Goal: Information Seeking & Learning: Learn about a topic

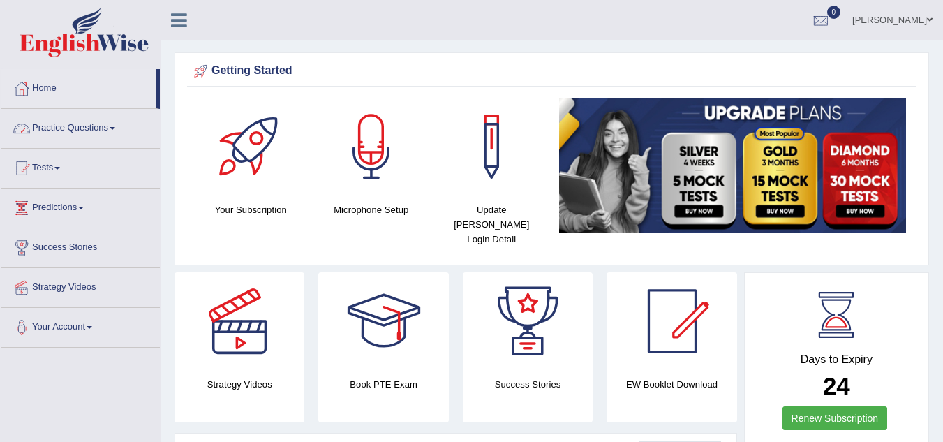
click at [115, 128] on span at bounding box center [113, 128] width 6 height 3
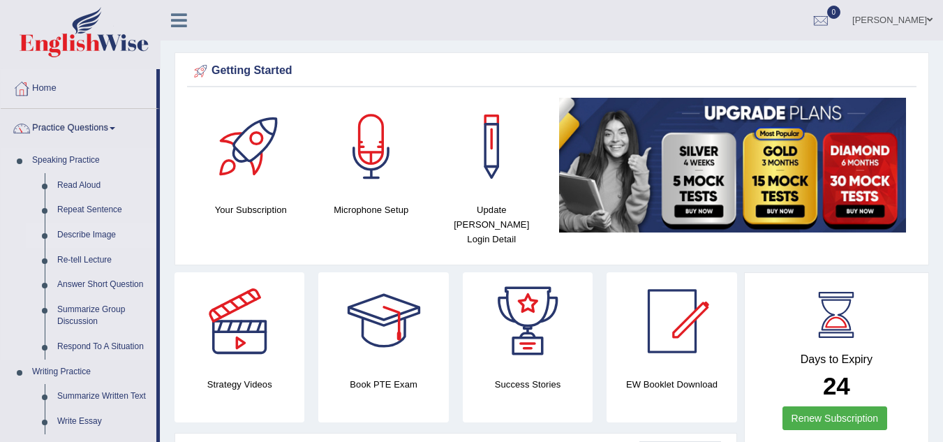
click at [118, 232] on link "Describe Image" at bounding box center [103, 235] width 105 height 25
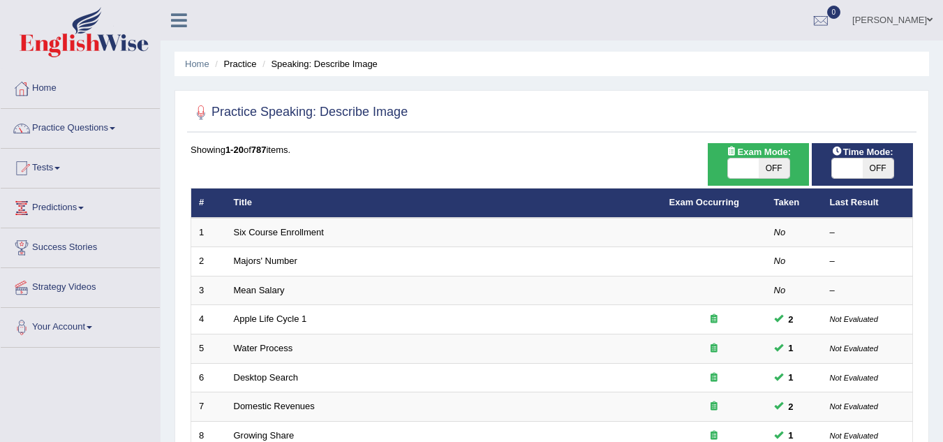
click at [776, 161] on span "OFF" at bounding box center [773, 168] width 31 height 20
checkbox input "true"
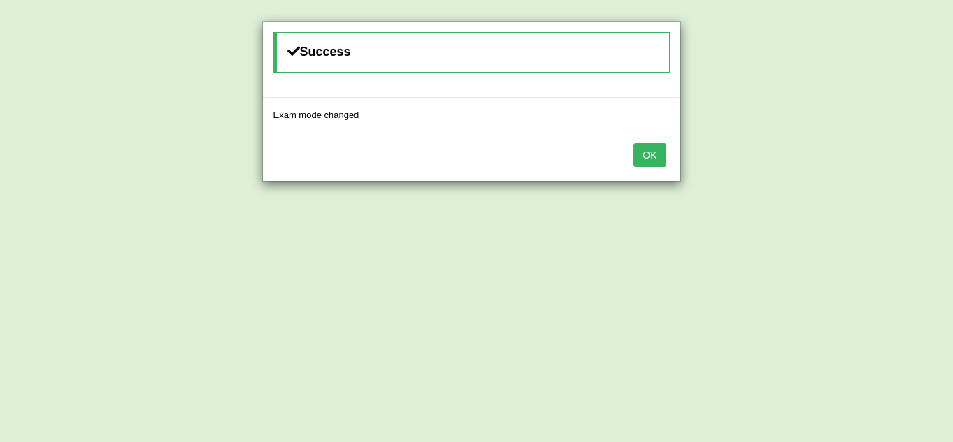
click at [661, 156] on button "OK" at bounding box center [650, 155] width 32 height 24
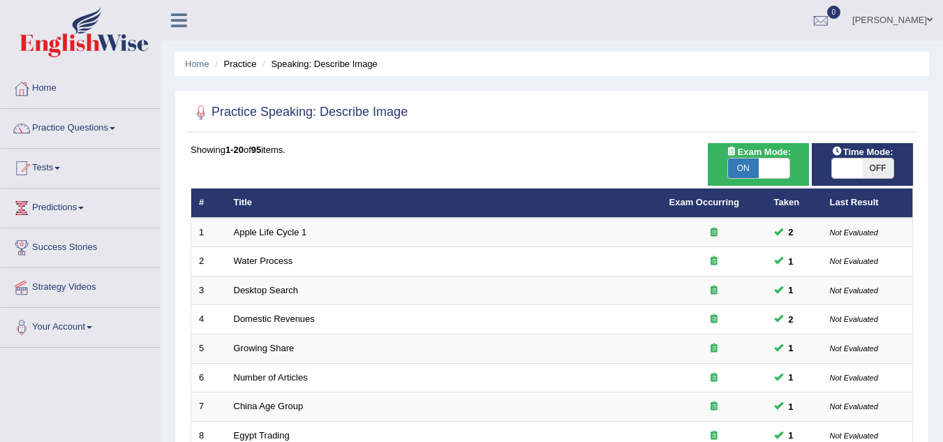
click at [883, 169] on span "OFF" at bounding box center [877, 168] width 31 height 20
checkbox input "true"
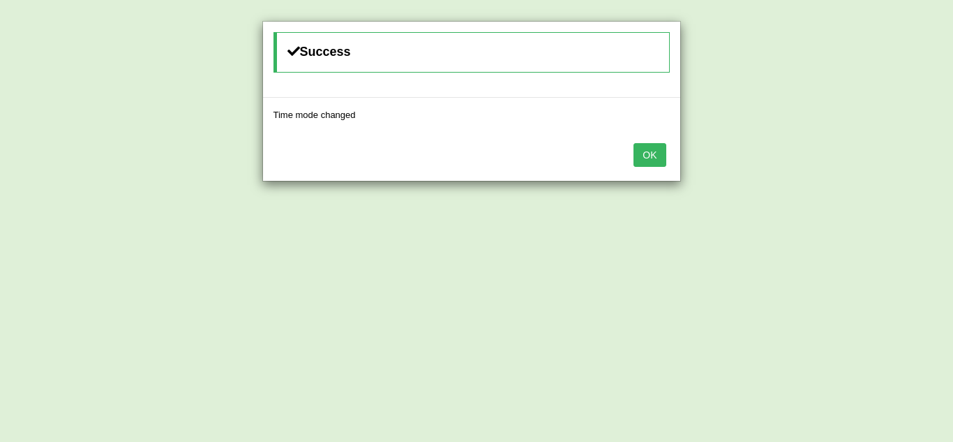
click at [645, 158] on button "OK" at bounding box center [650, 155] width 32 height 24
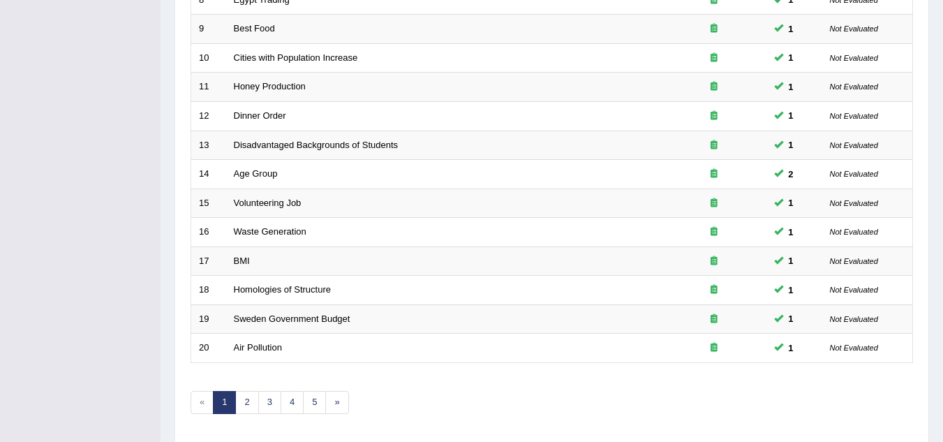
scroll to position [482, 0]
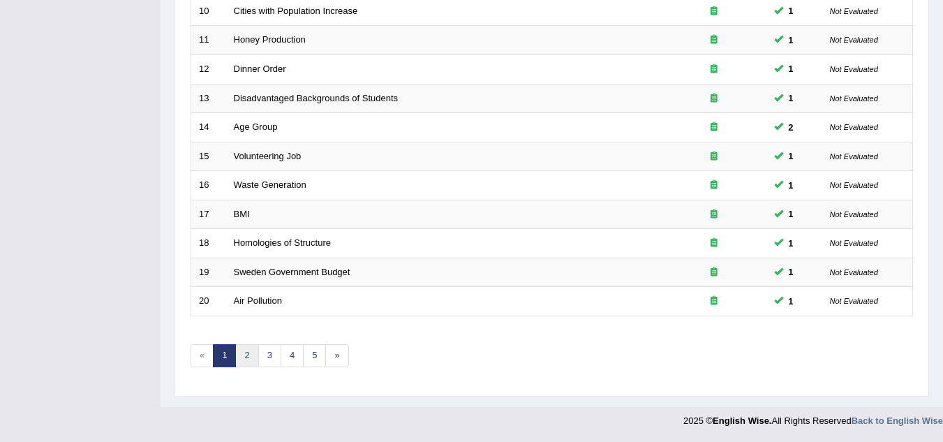
click at [250, 356] on link "2" at bounding box center [246, 355] width 23 height 23
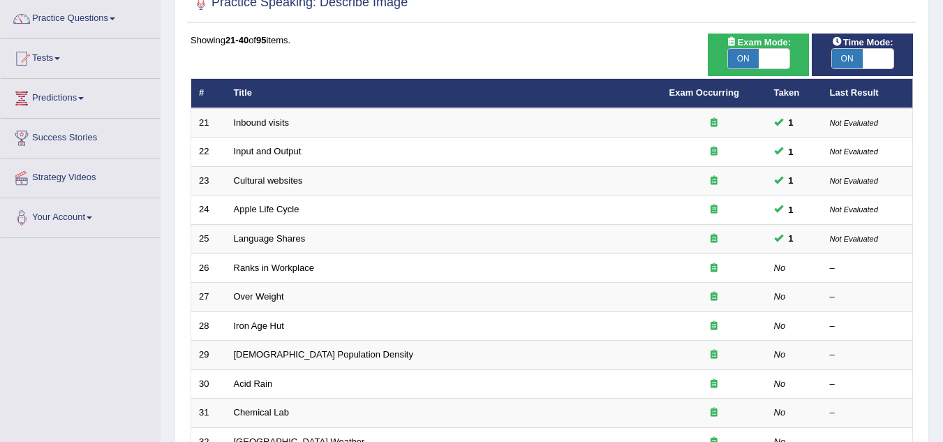
scroll to position [112, 0]
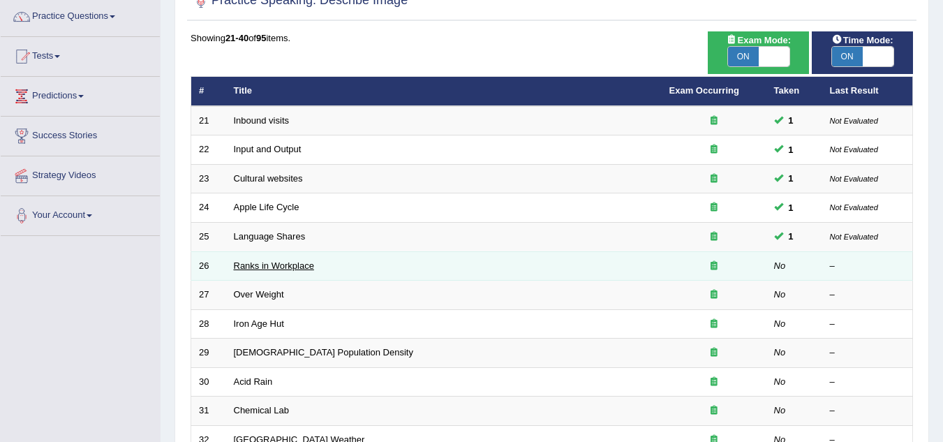
click at [267, 267] on link "Ranks in Workplace" at bounding box center [274, 265] width 80 height 10
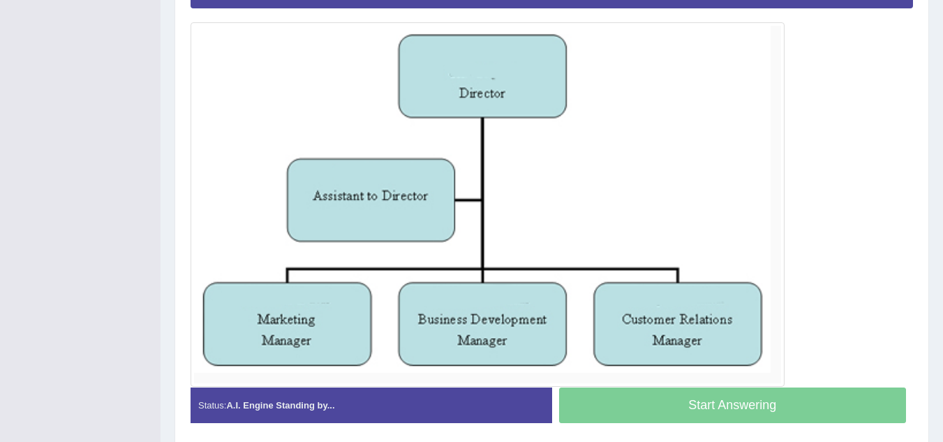
scroll to position [352, 0]
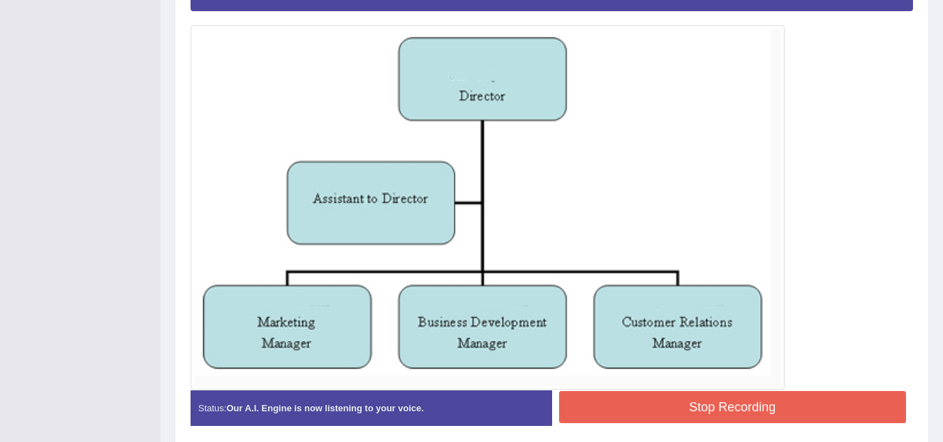
click at [628, 402] on button "Stop Recording" at bounding box center [732, 407] width 347 height 32
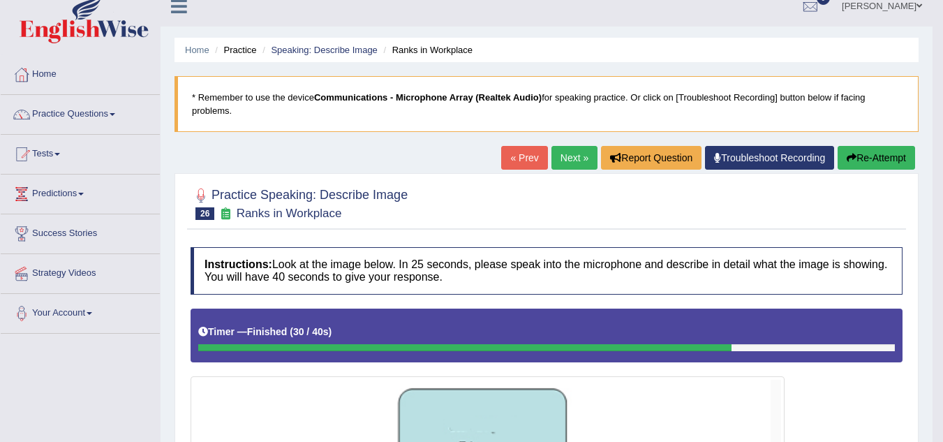
scroll to position [0, 0]
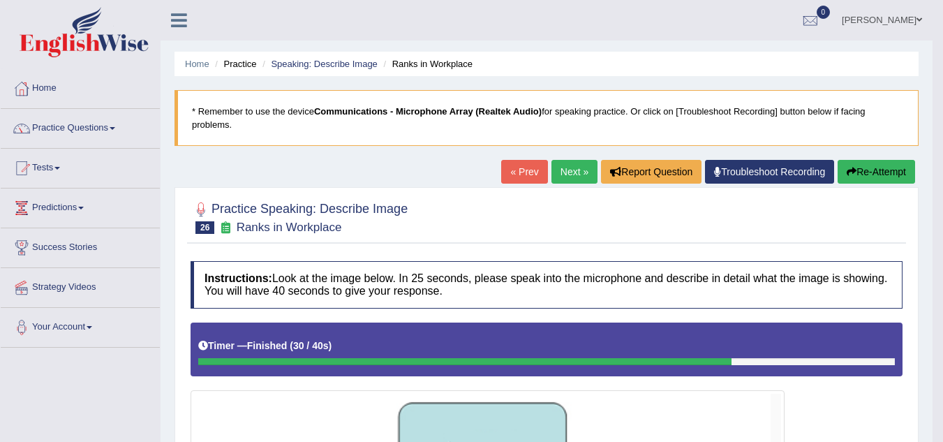
click at [573, 172] on link "Next »" at bounding box center [574, 172] width 46 height 24
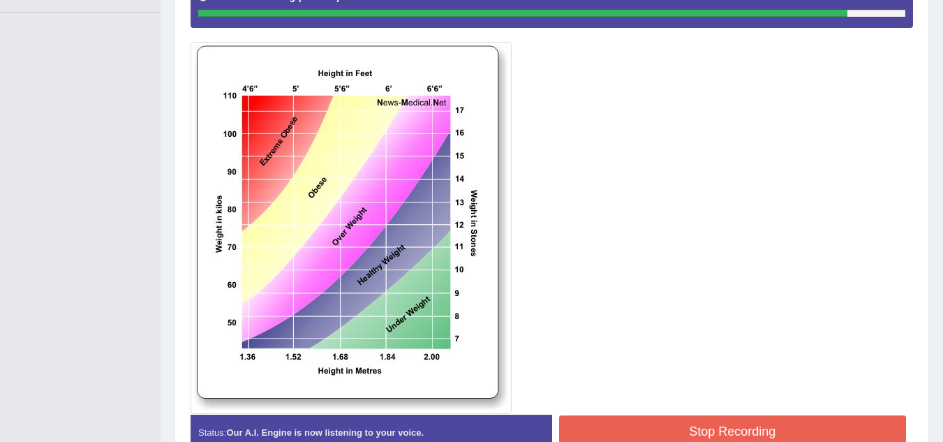
scroll to position [414, 0]
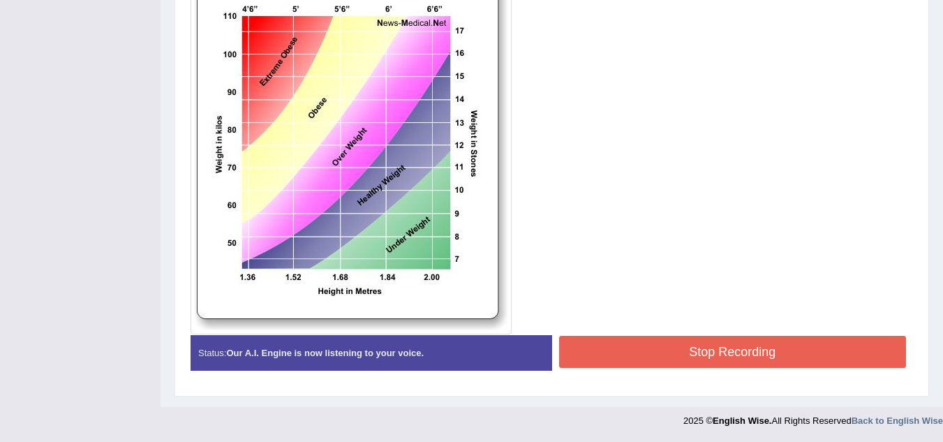
click at [742, 350] on button "Stop Recording" at bounding box center [732, 352] width 347 height 32
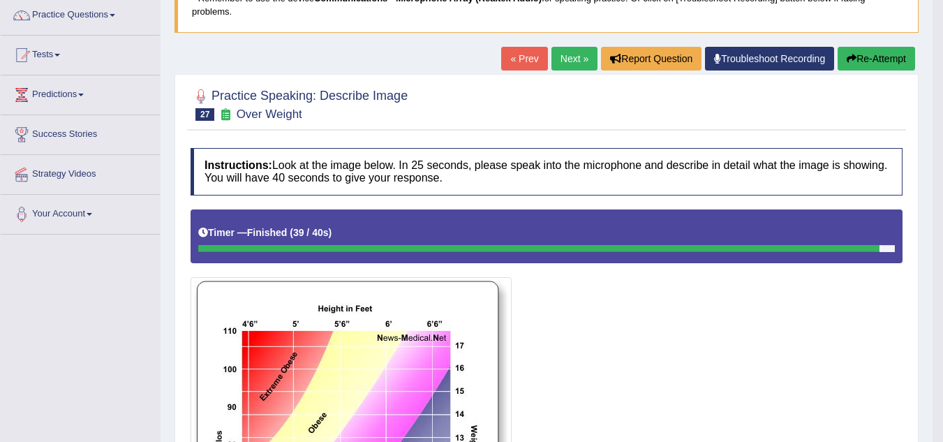
scroll to position [0, 0]
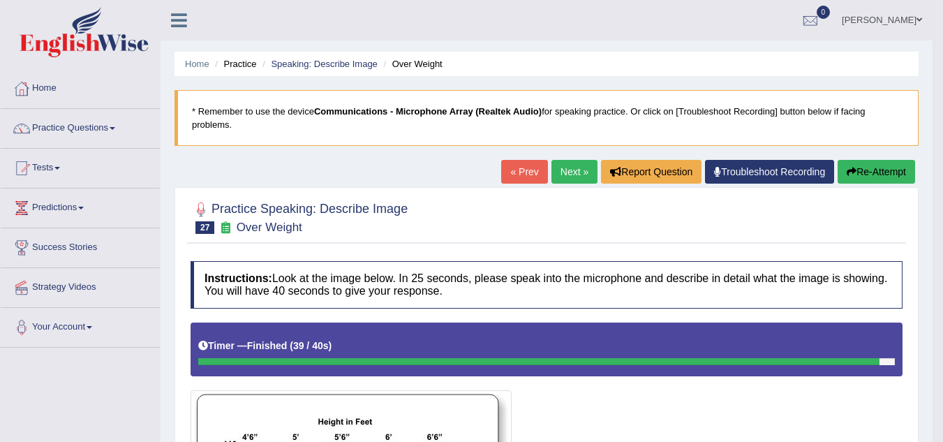
click at [569, 170] on link "Next »" at bounding box center [574, 172] width 46 height 24
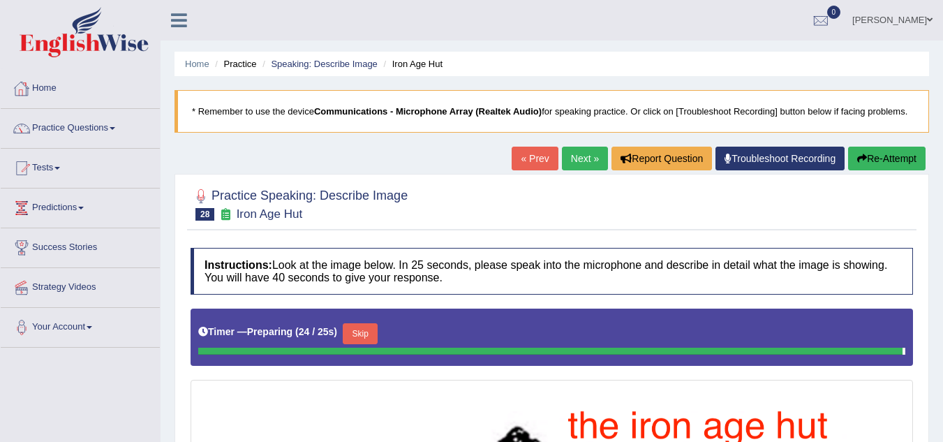
click at [47, 84] on link "Home" at bounding box center [80, 86] width 159 height 35
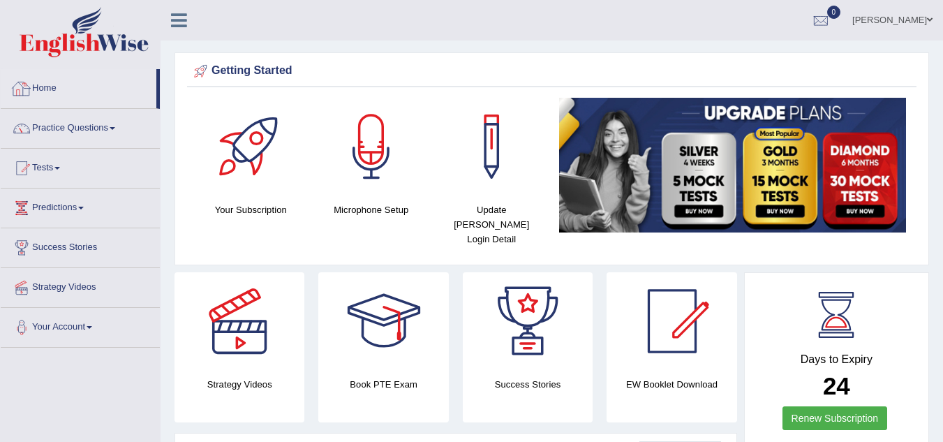
click at [98, 78] on link "Home" at bounding box center [79, 86] width 156 height 35
click at [119, 125] on link "Practice Questions" at bounding box center [80, 126] width 159 height 35
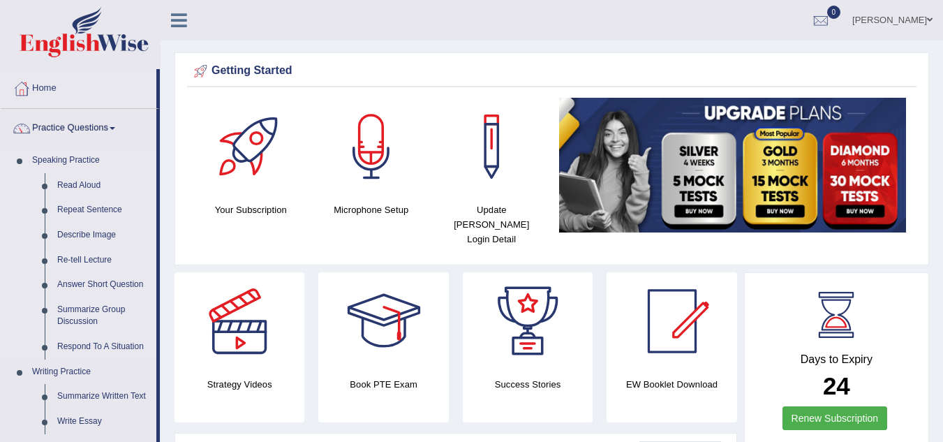
click at [87, 259] on link "Re-tell Lecture" at bounding box center [103, 260] width 105 height 25
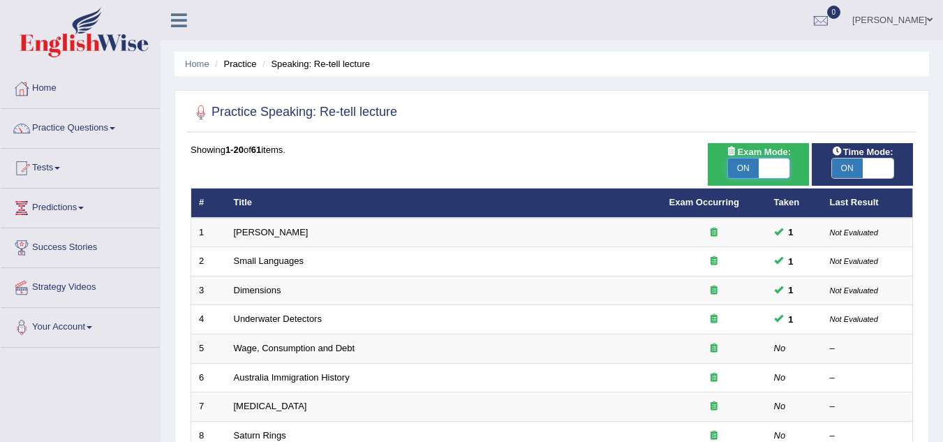
click at [763, 169] on span at bounding box center [773, 168] width 31 height 20
checkbox input "false"
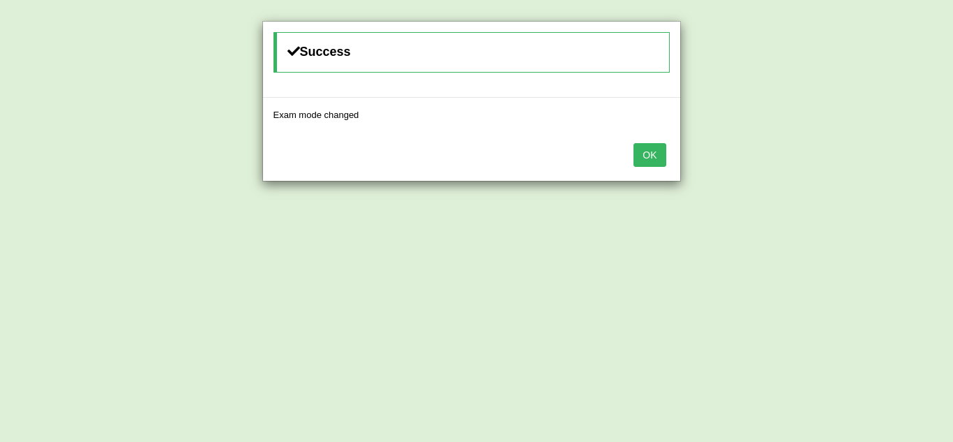
click at [656, 160] on button "OK" at bounding box center [650, 155] width 32 height 24
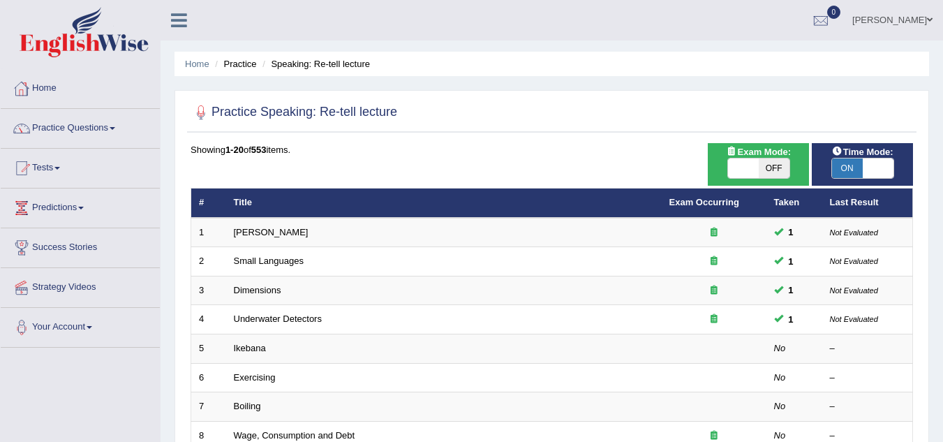
click at [117, 130] on link "Practice Questions" at bounding box center [80, 126] width 159 height 35
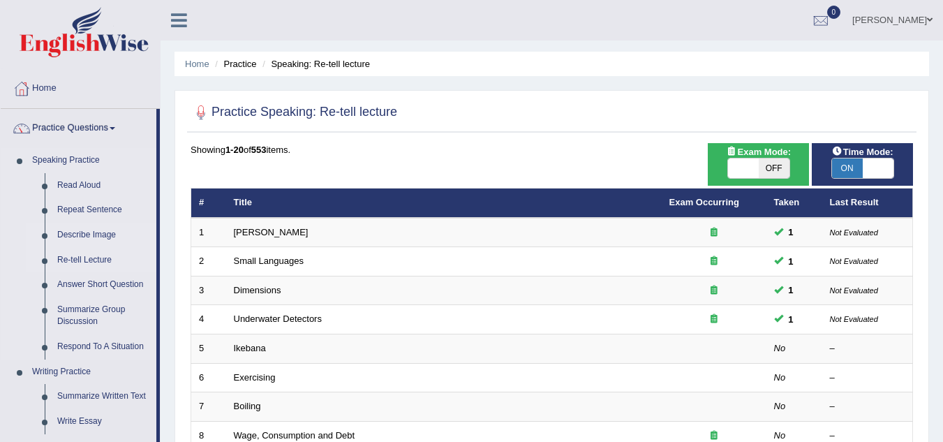
click at [71, 238] on link "Describe Image" at bounding box center [103, 235] width 105 height 25
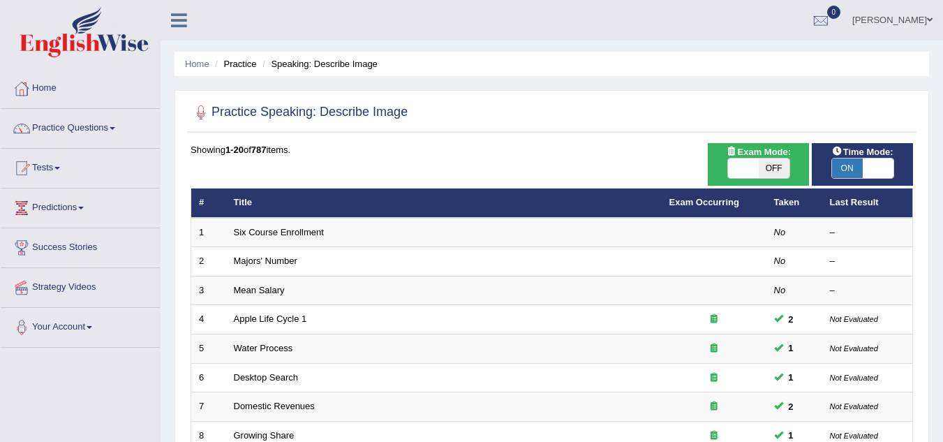
click at [777, 167] on span "OFF" at bounding box center [773, 168] width 31 height 20
checkbox input "true"
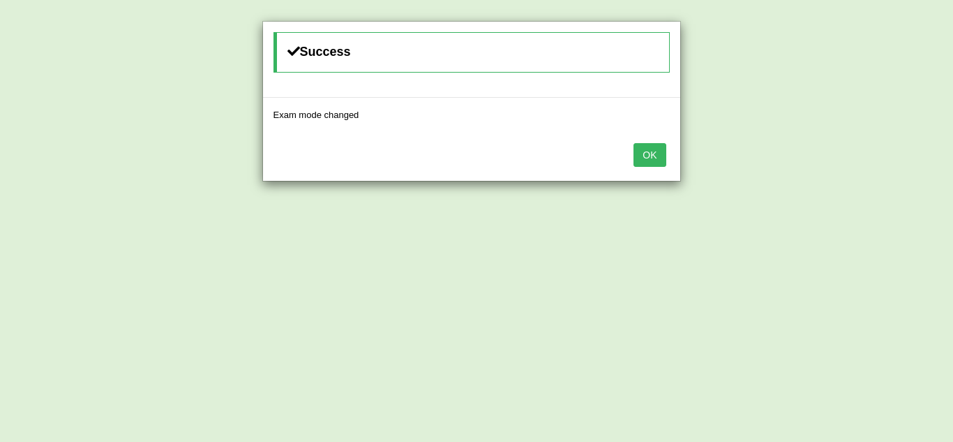
click at [652, 159] on button "OK" at bounding box center [650, 155] width 32 height 24
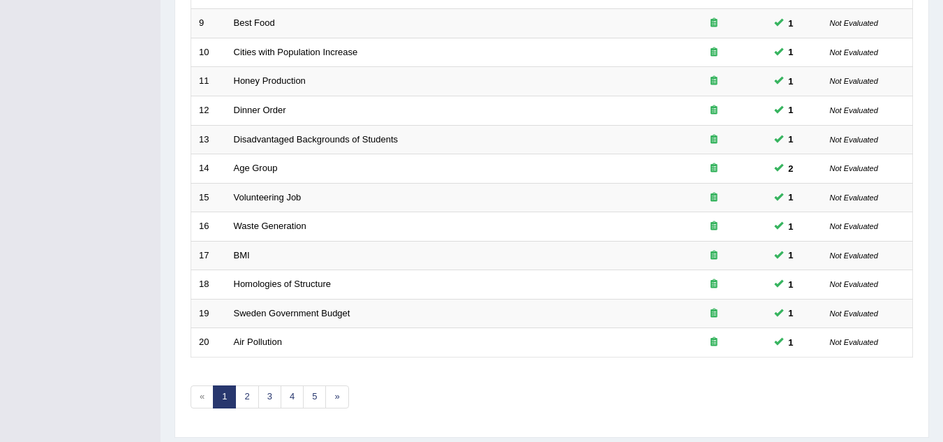
scroll to position [482, 0]
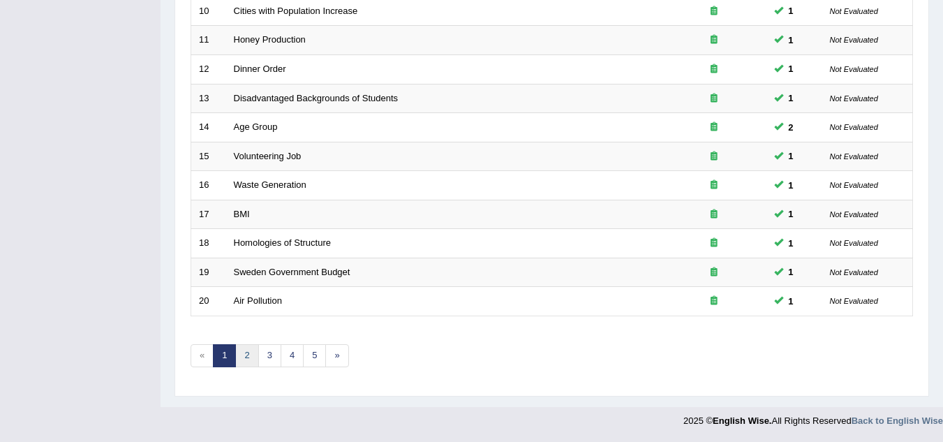
click at [247, 356] on link "2" at bounding box center [246, 355] width 23 height 23
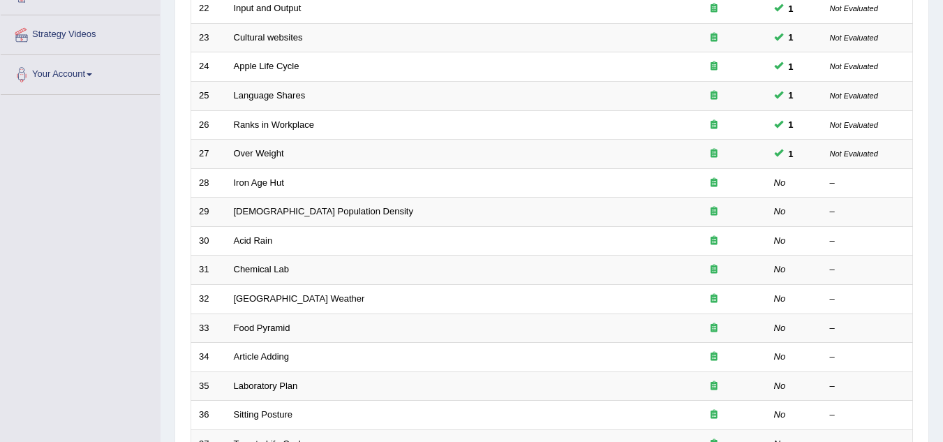
scroll to position [251, 0]
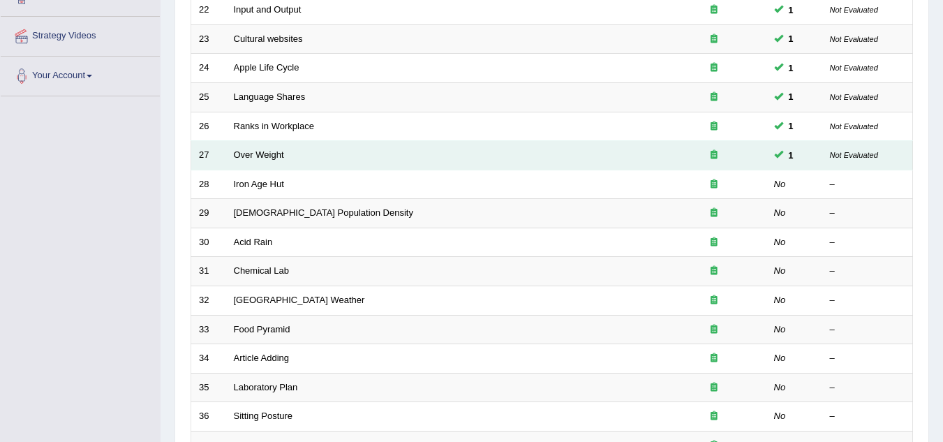
click at [248, 162] on td "Over Weight" at bounding box center [443, 155] width 435 height 29
click at [279, 157] on link "Over Weight" at bounding box center [259, 154] width 50 height 10
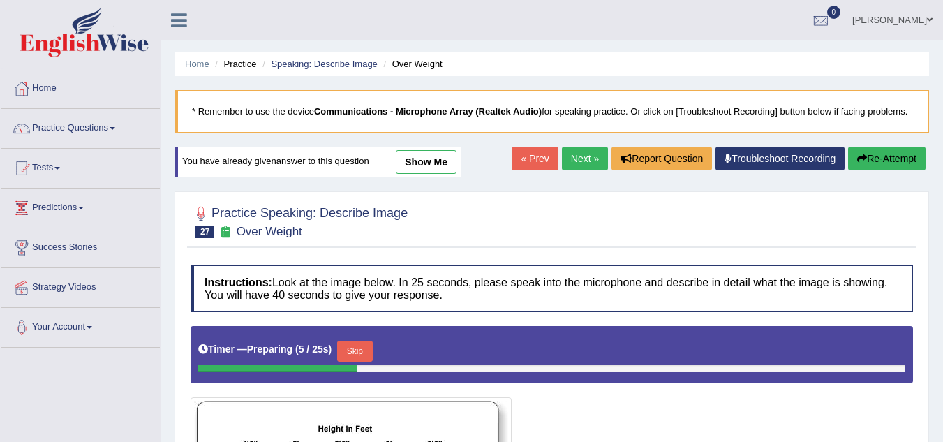
click at [567, 154] on link "Next »" at bounding box center [585, 159] width 46 height 24
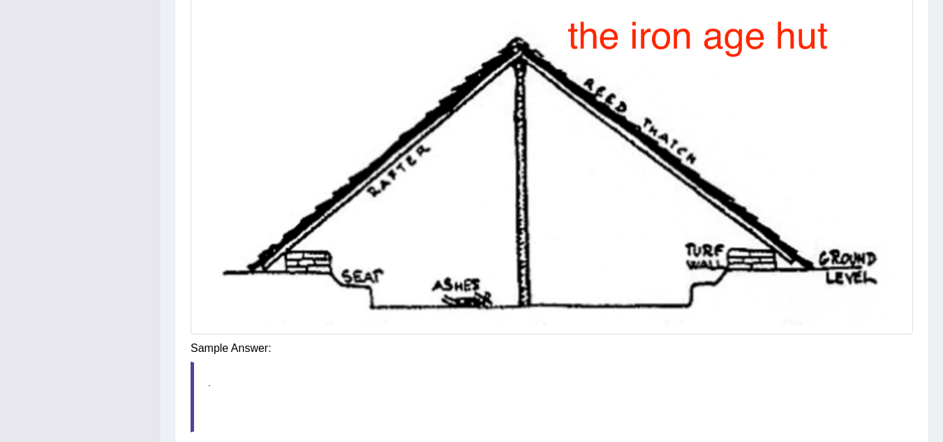
scroll to position [387, 0]
